Goal: Information Seeking & Learning: Learn about a topic

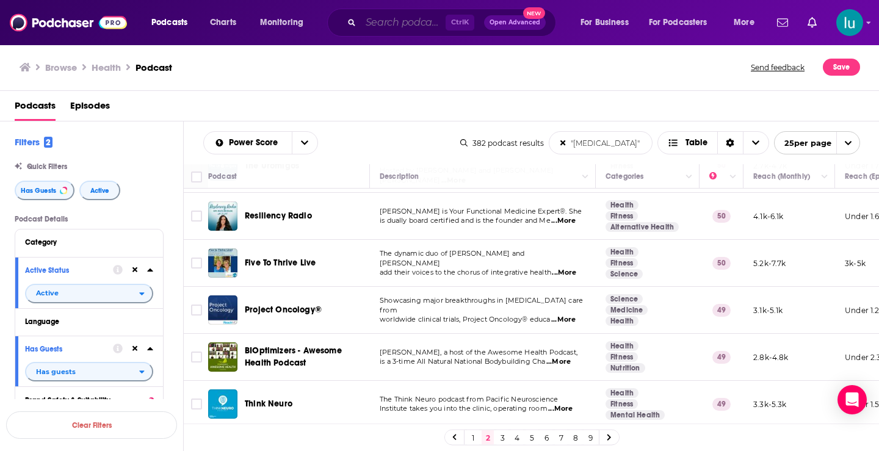
click at [421, 19] on input "Search podcasts, credits, & more..." at bounding box center [403, 23] width 85 height 20
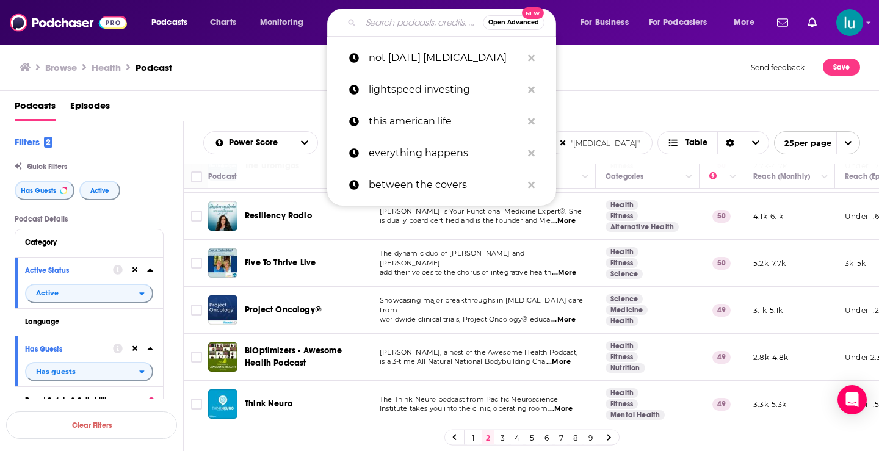
click at [419, 20] on input "Search podcasts, credits, & more..." at bounding box center [422, 23] width 122 height 20
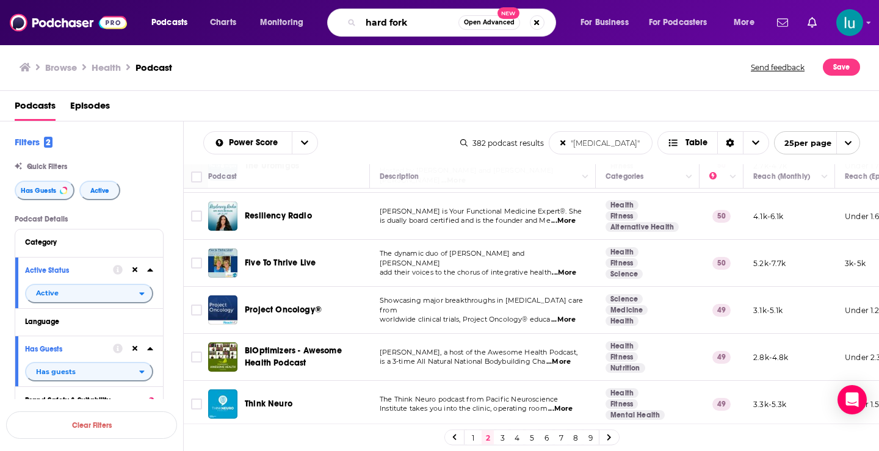
type input "hard fork"
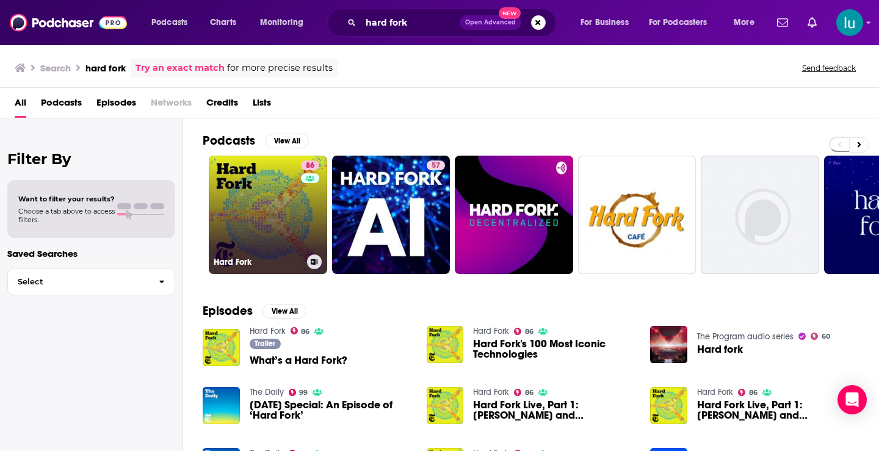
click at [265, 217] on link "86 Hard Fork" at bounding box center [268, 215] width 118 height 118
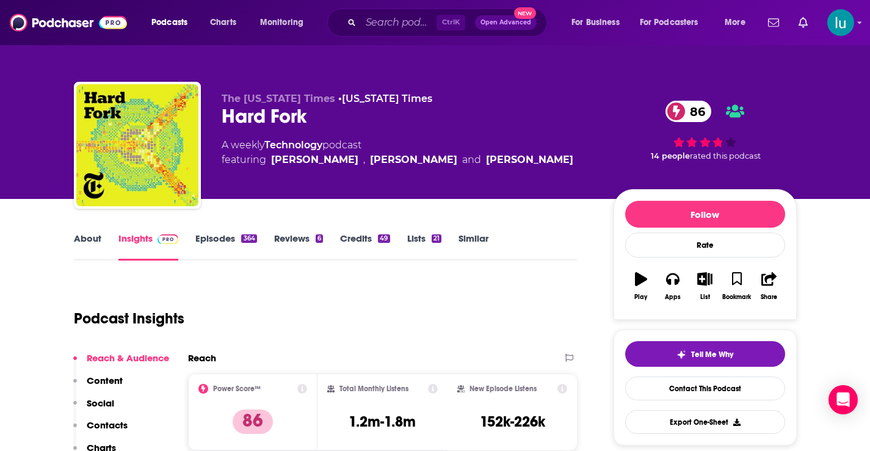
click at [95, 238] on link "About" at bounding box center [87, 247] width 27 height 28
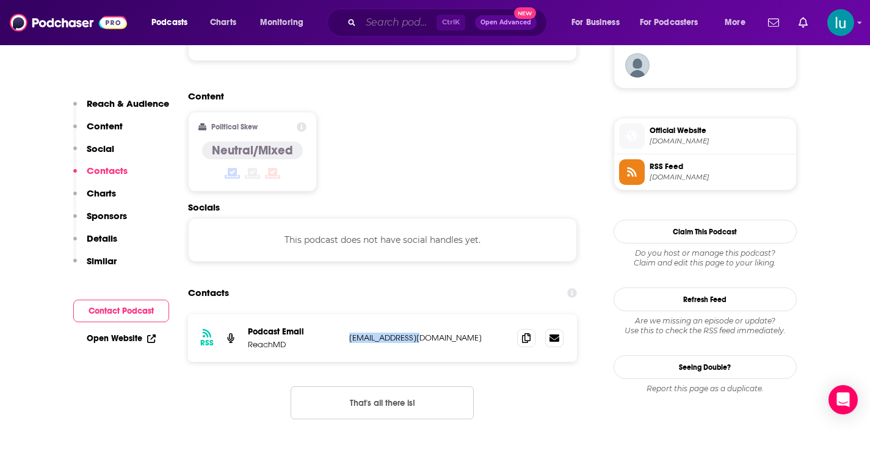
click at [410, 24] on input "Search podcasts, credits, & more..." at bounding box center [399, 23] width 76 height 20
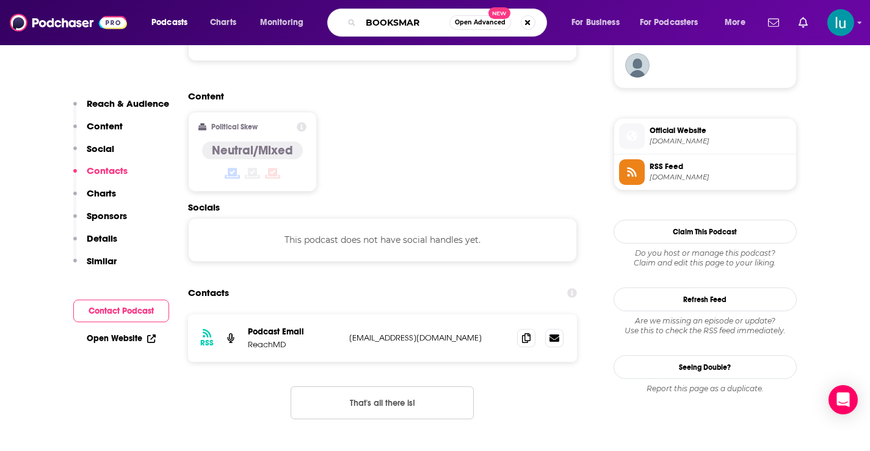
type input "BOOKSMART"
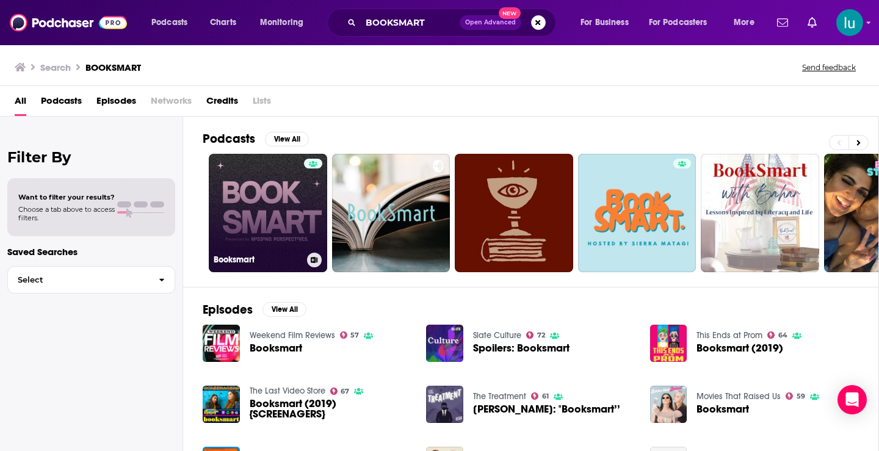
click at [256, 195] on link "Booksmart" at bounding box center [268, 213] width 118 height 118
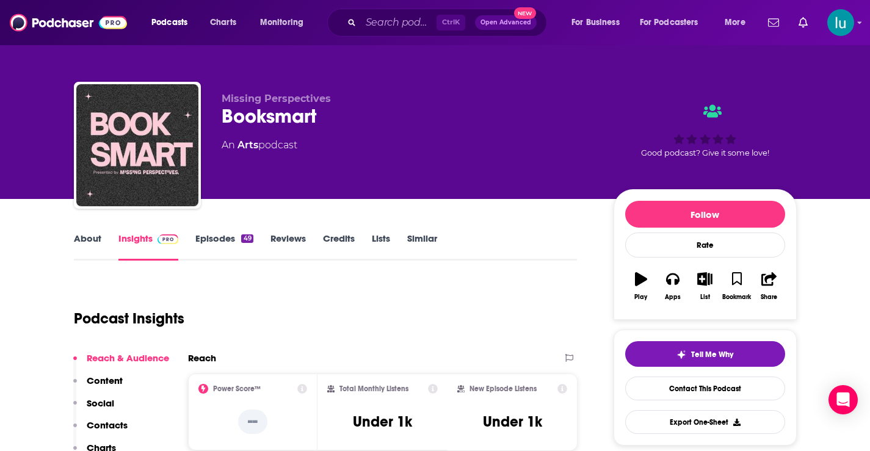
click at [87, 234] on link "About" at bounding box center [87, 247] width 27 height 28
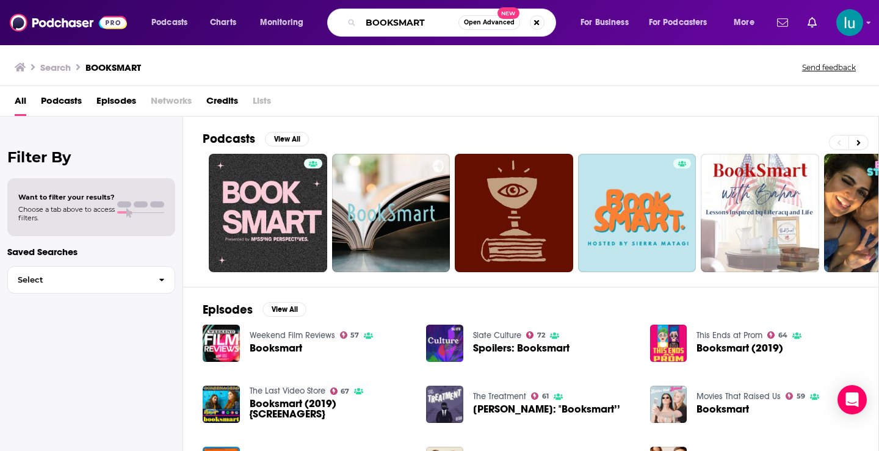
click at [427, 22] on input "BOOKSMART" at bounding box center [410, 23] width 98 height 20
type input "BOOKSMART JOSHUA"
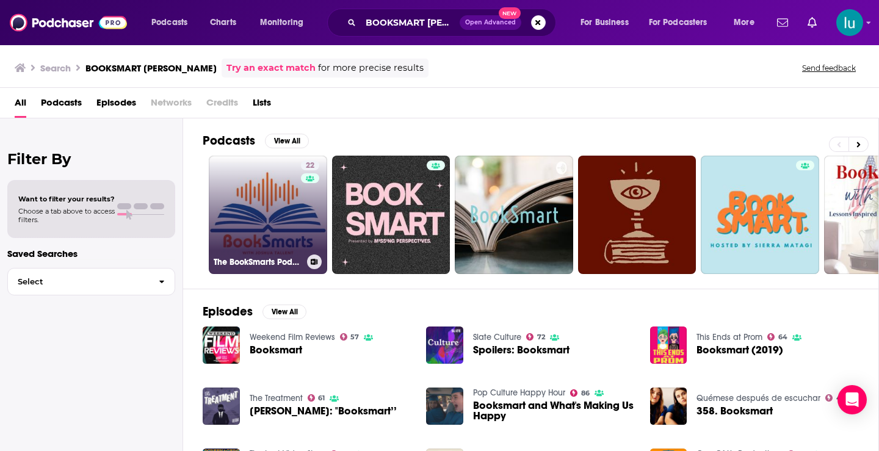
click at [264, 216] on link "22 The BookSmarts Podcast, with Joshua Tallent" at bounding box center [268, 215] width 118 height 118
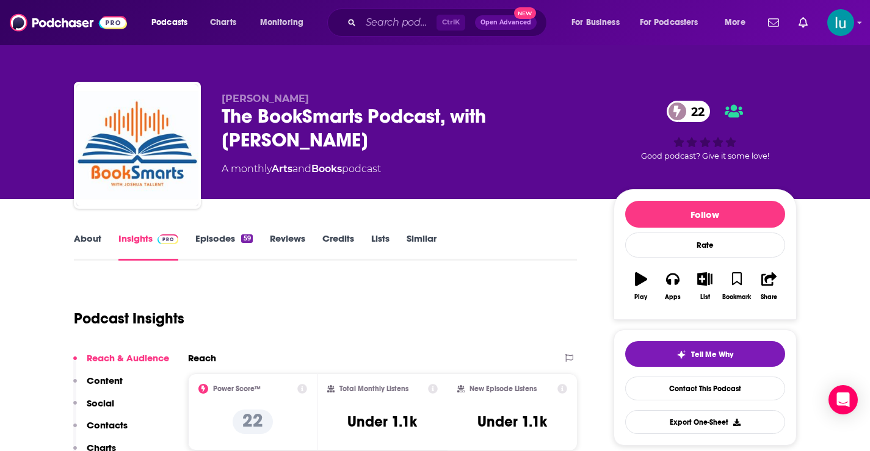
click at [96, 238] on link "About" at bounding box center [87, 247] width 27 height 28
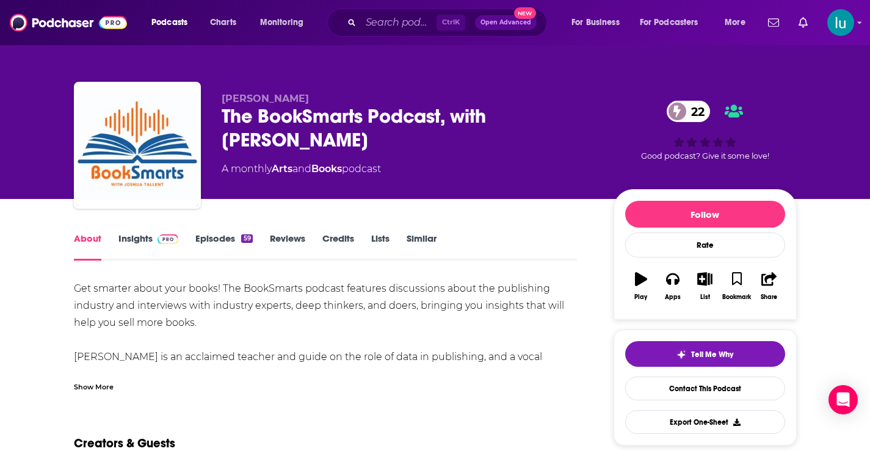
click at [84, 386] on div "Show More" at bounding box center [94, 386] width 40 height 12
